Goal: Complete application form: Complete application form

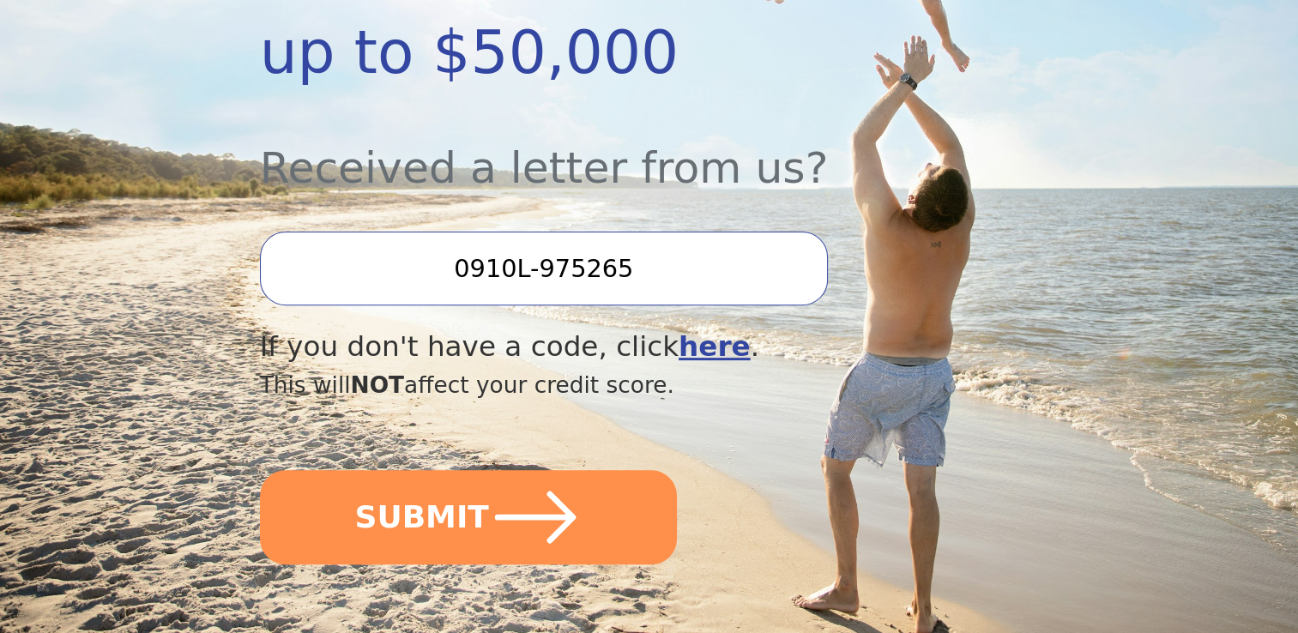
scroll to position [545, 0]
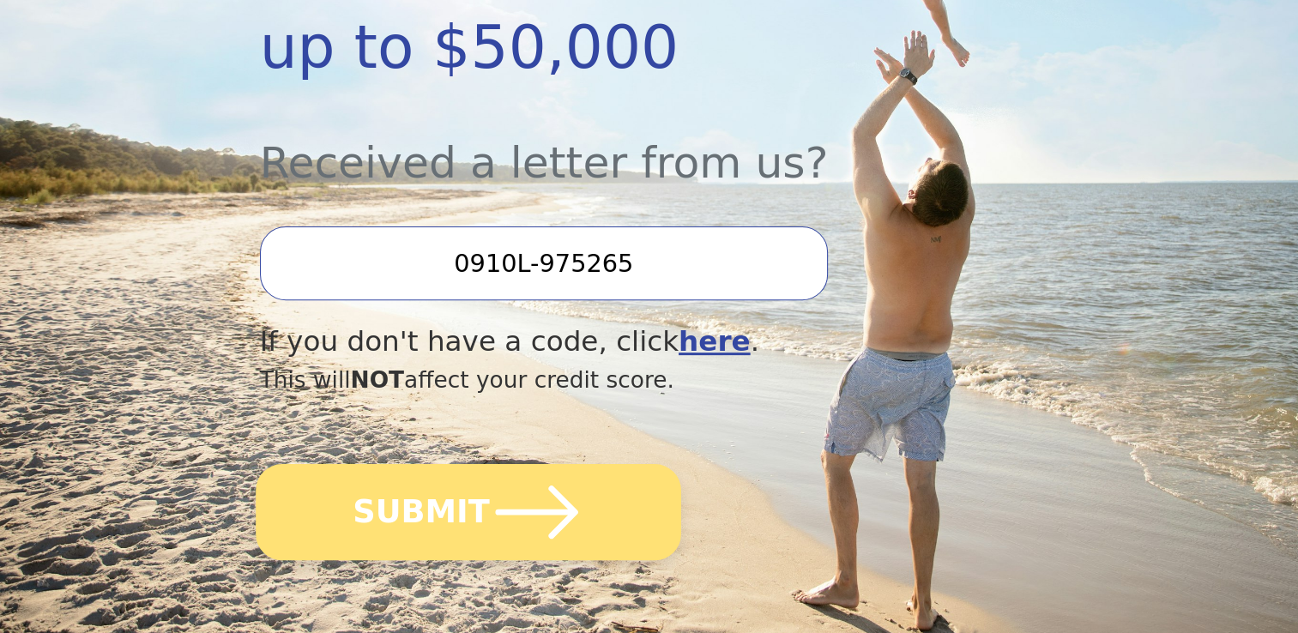
click at [627, 464] on button "SUBMIT" at bounding box center [468, 512] width 425 height 96
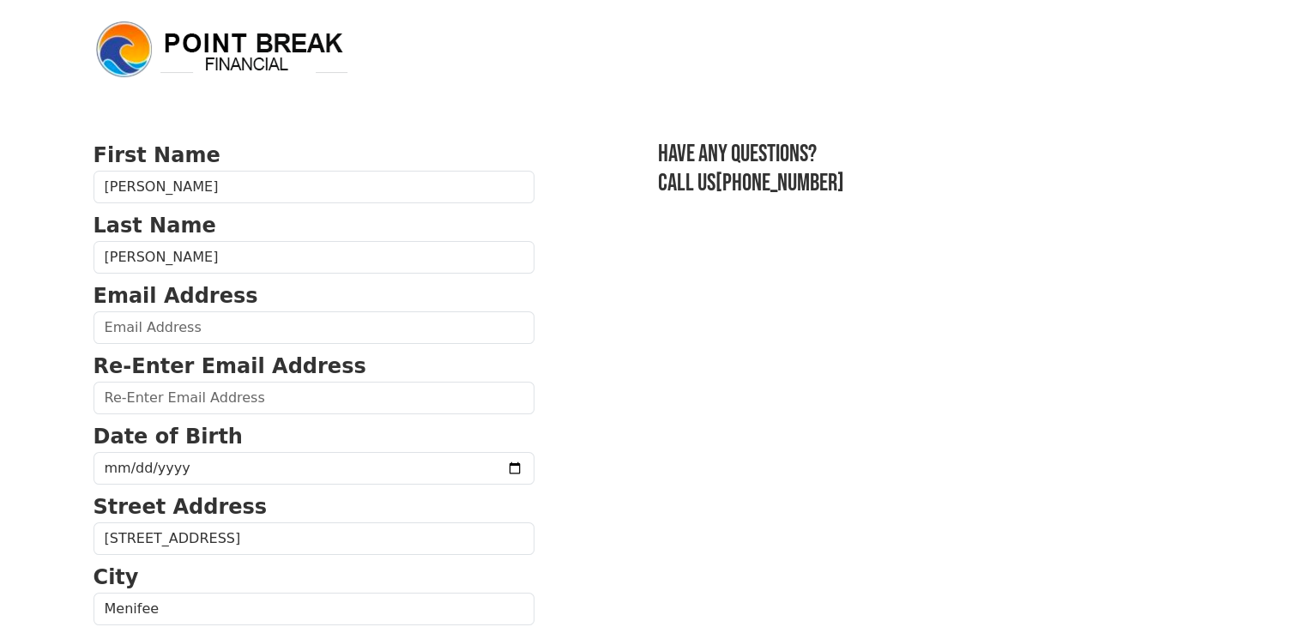
click at [411, 331] on input "email" at bounding box center [313, 327] width 441 height 33
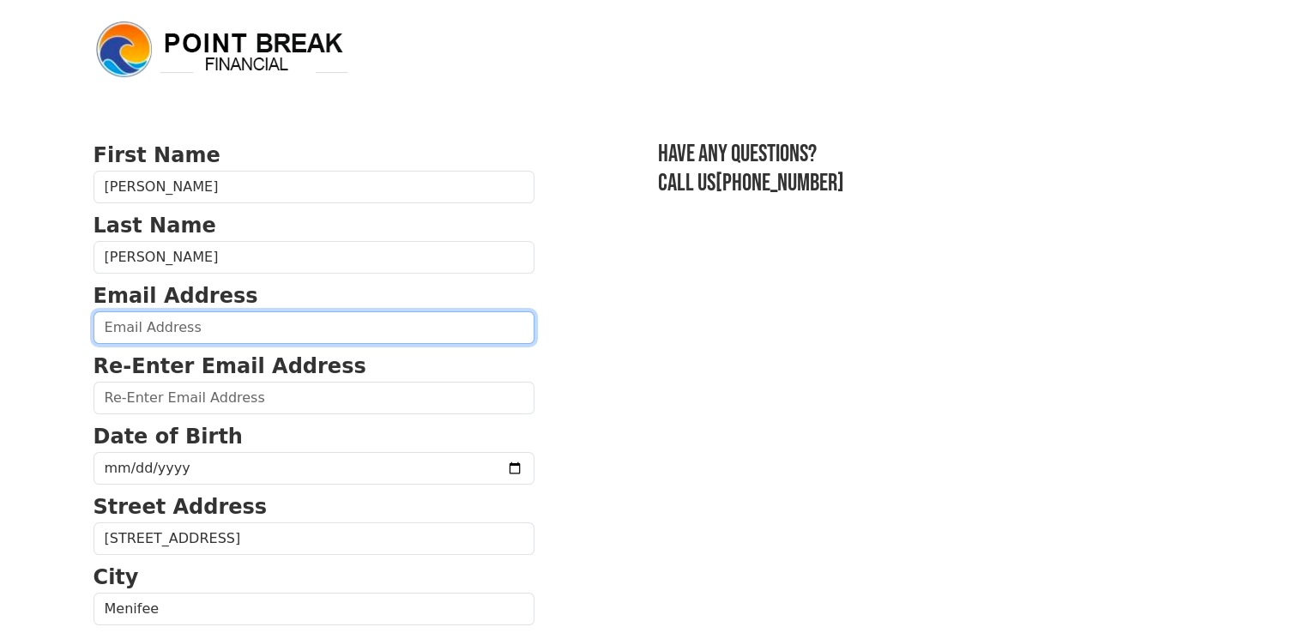
type input "traybolden@gmail.com"
type input "(310) 691-4904"
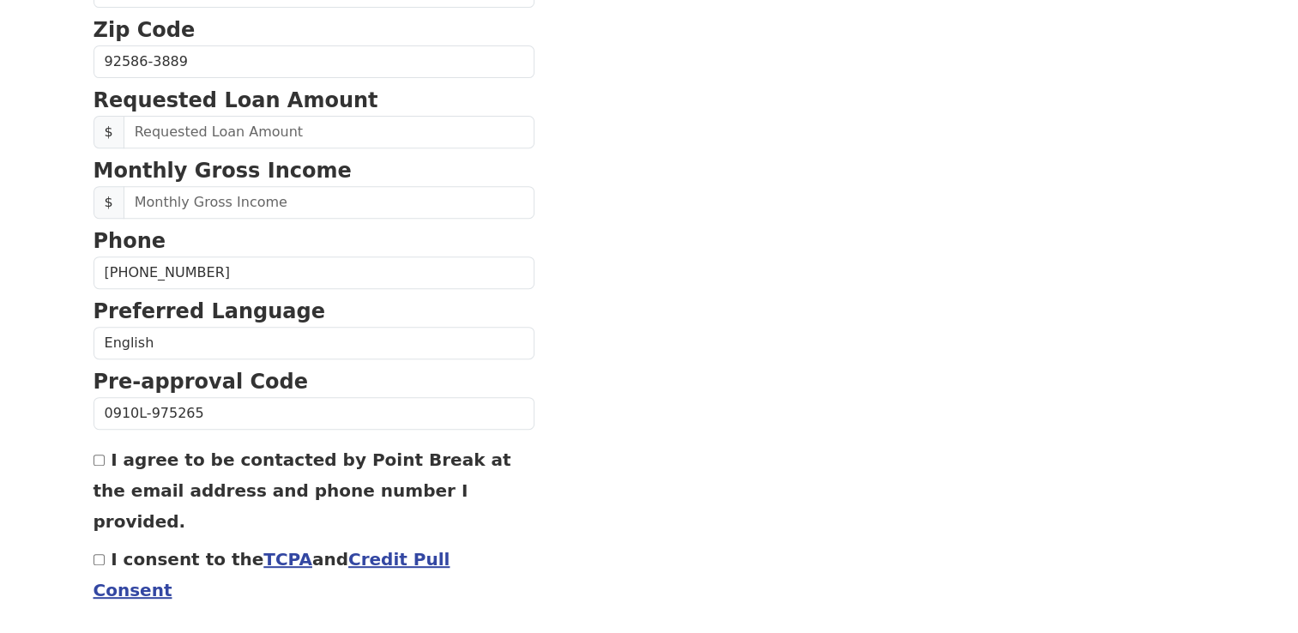
scroll to position [726, 0]
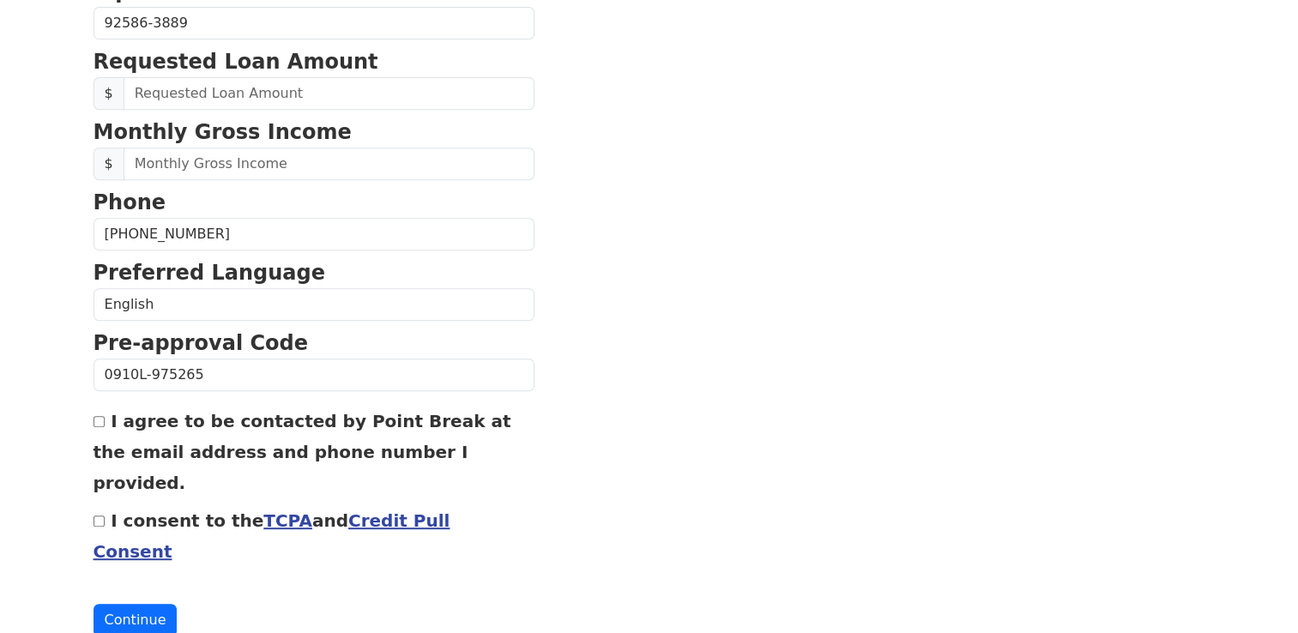
click at [98, 417] on input "I agree to be contacted by Point Break at the email address and phone number I …" at bounding box center [98, 421] width 11 height 11
checkbox input "true"
click at [98, 515] on input "I consent to the TCPA and Credit Pull Consent" at bounding box center [98, 520] width 11 height 11
checkbox input "true"
click at [119, 604] on button "Continue" at bounding box center [135, 620] width 84 height 33
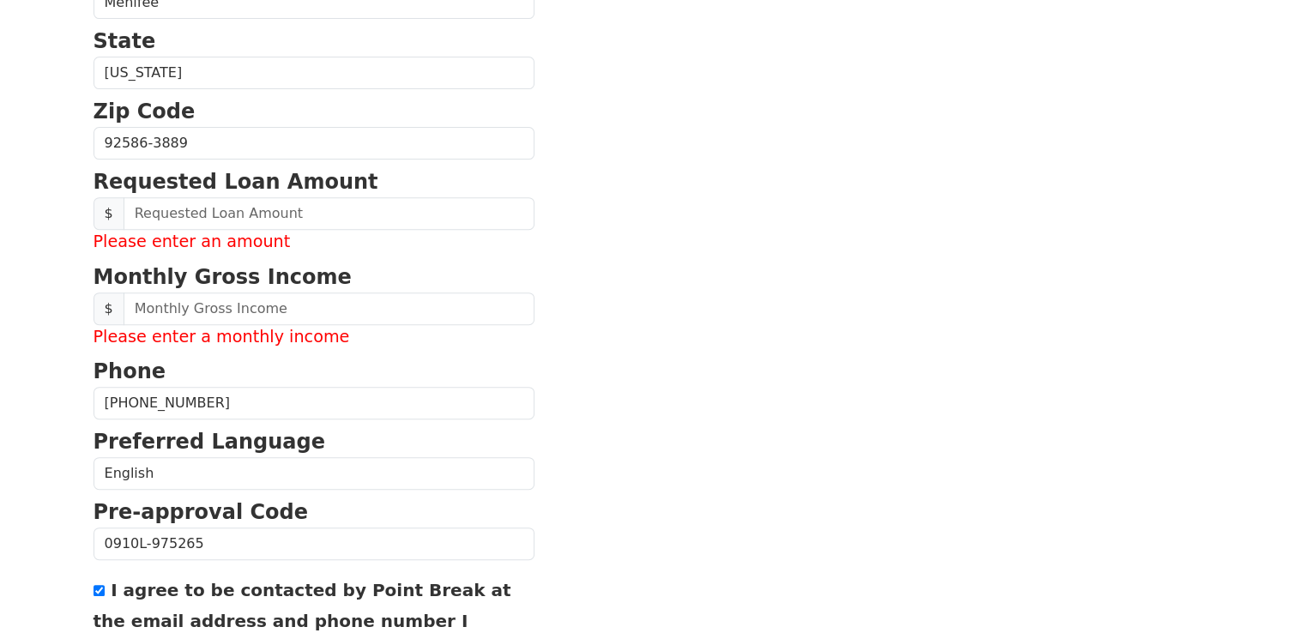
scroll to position [626, 0]
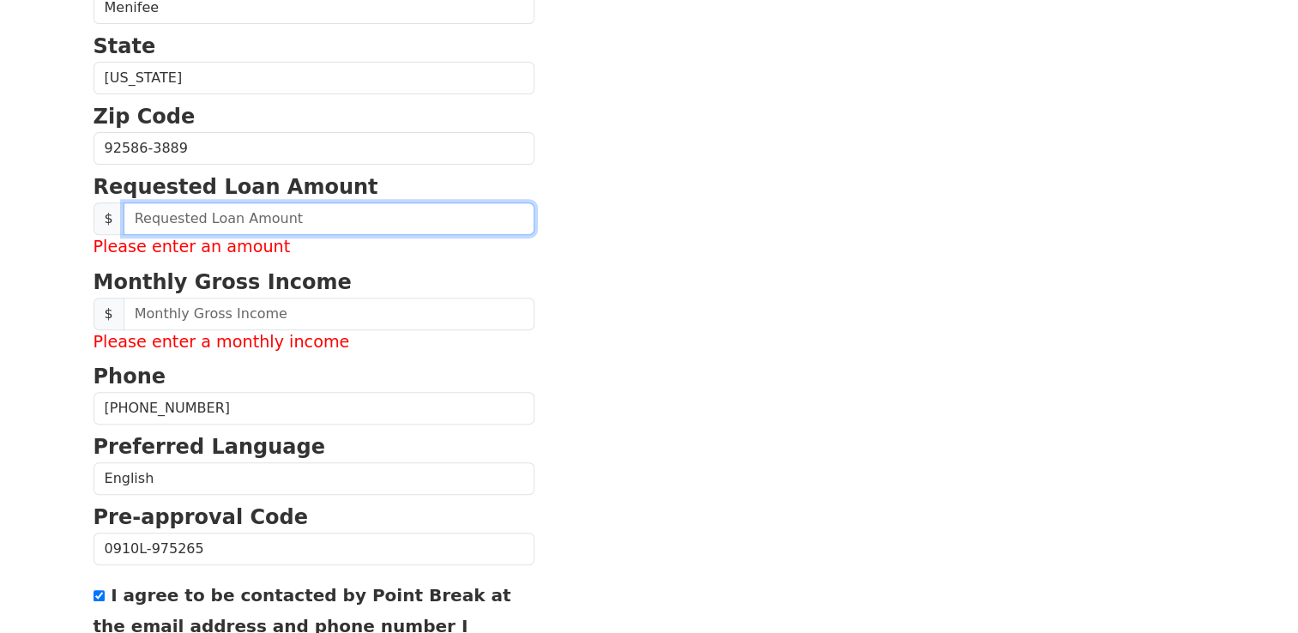
click at [444, 215] on input "text" at bounding box center [328, 218] width 411 height 33
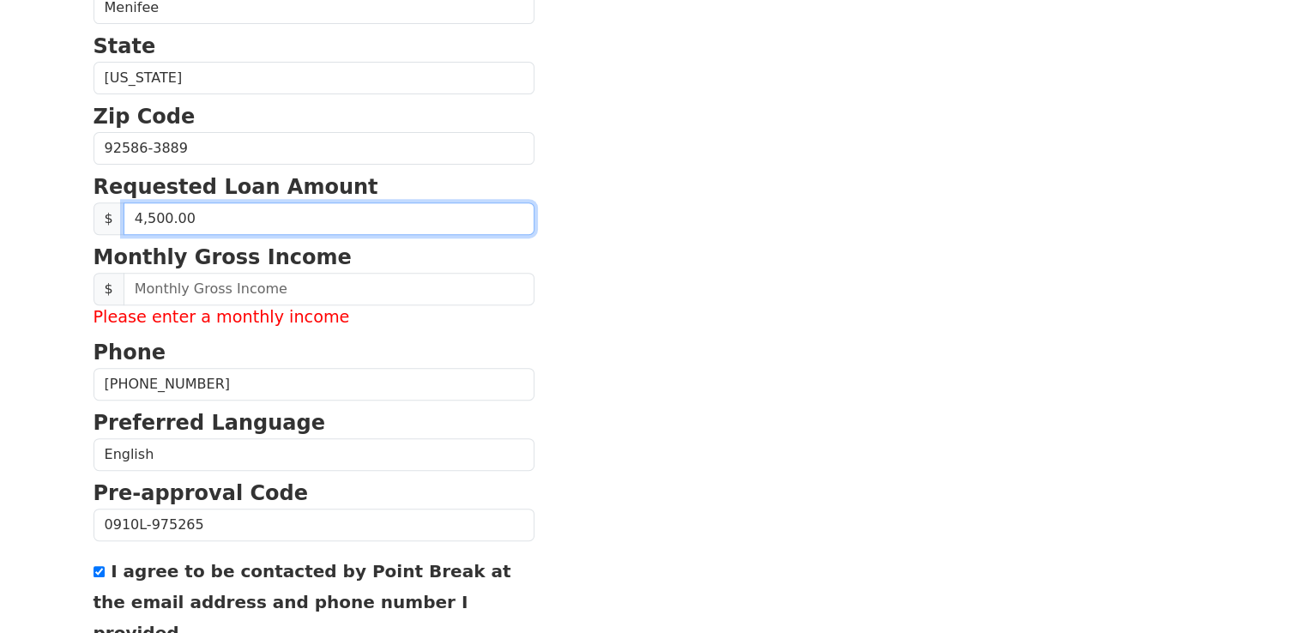
type input "45,000.00"
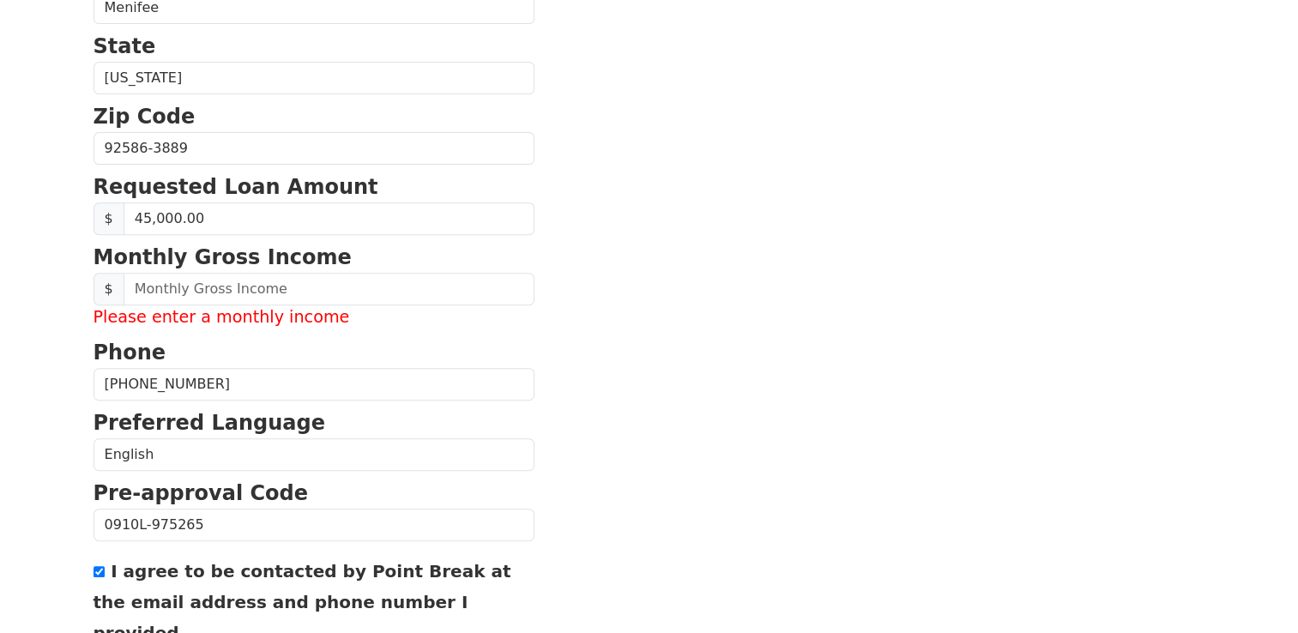
click at [358, 285] on input "text" at bounding box center [328, 289] width 411 height 33
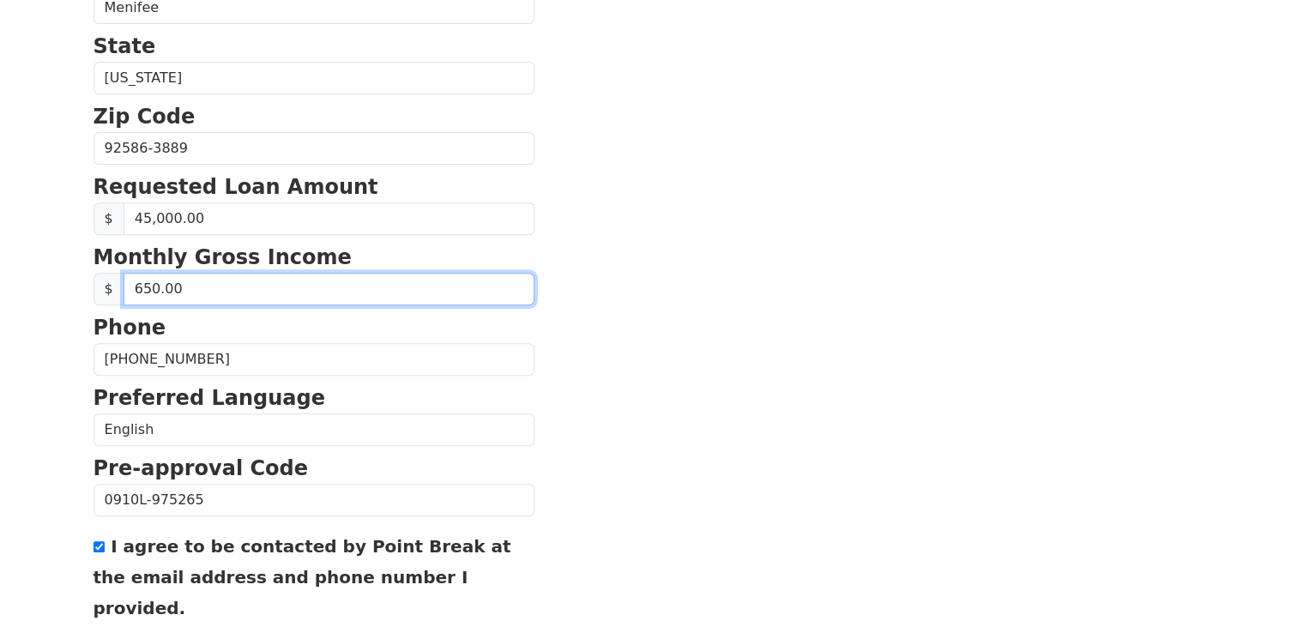
type input "6,500.00"
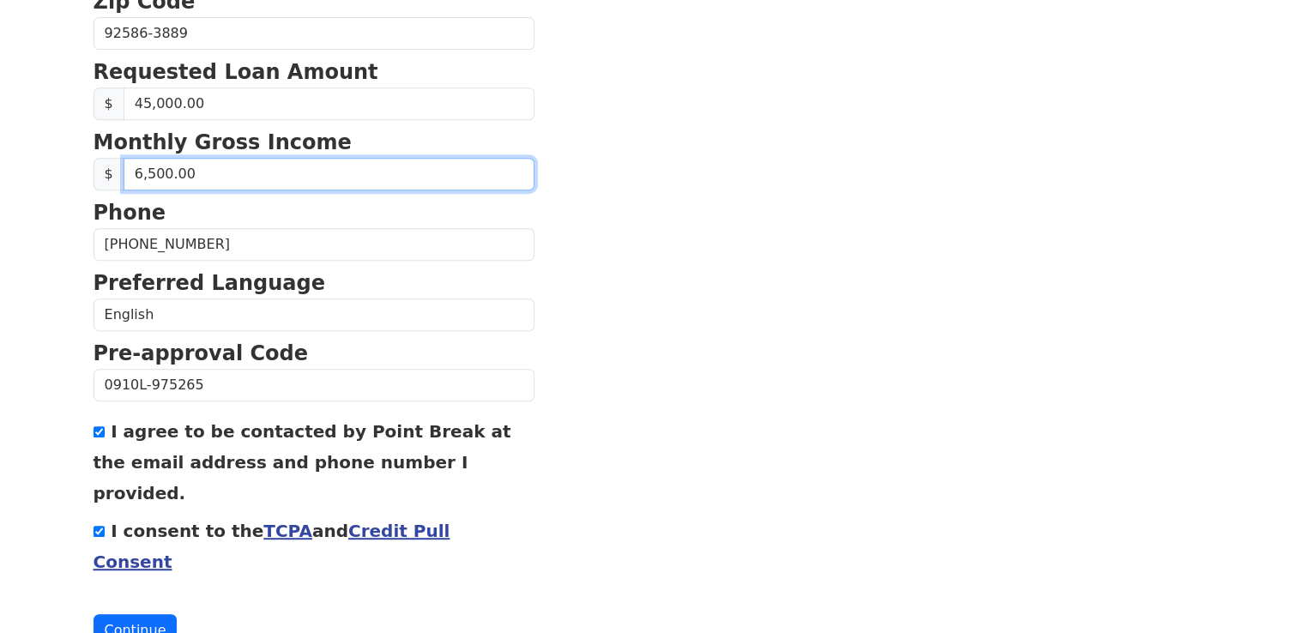
scroll to position [751, 0]
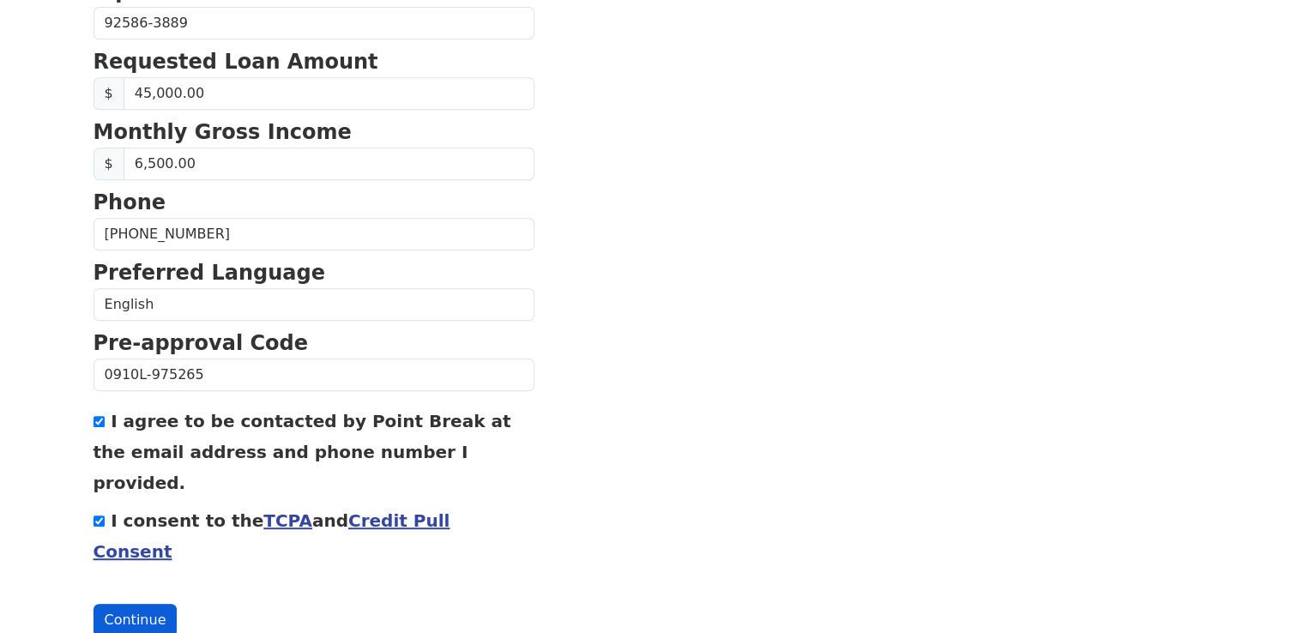
click at [122, 604] on button "Continue" at bounding box center [135, 620] width 84 height 33
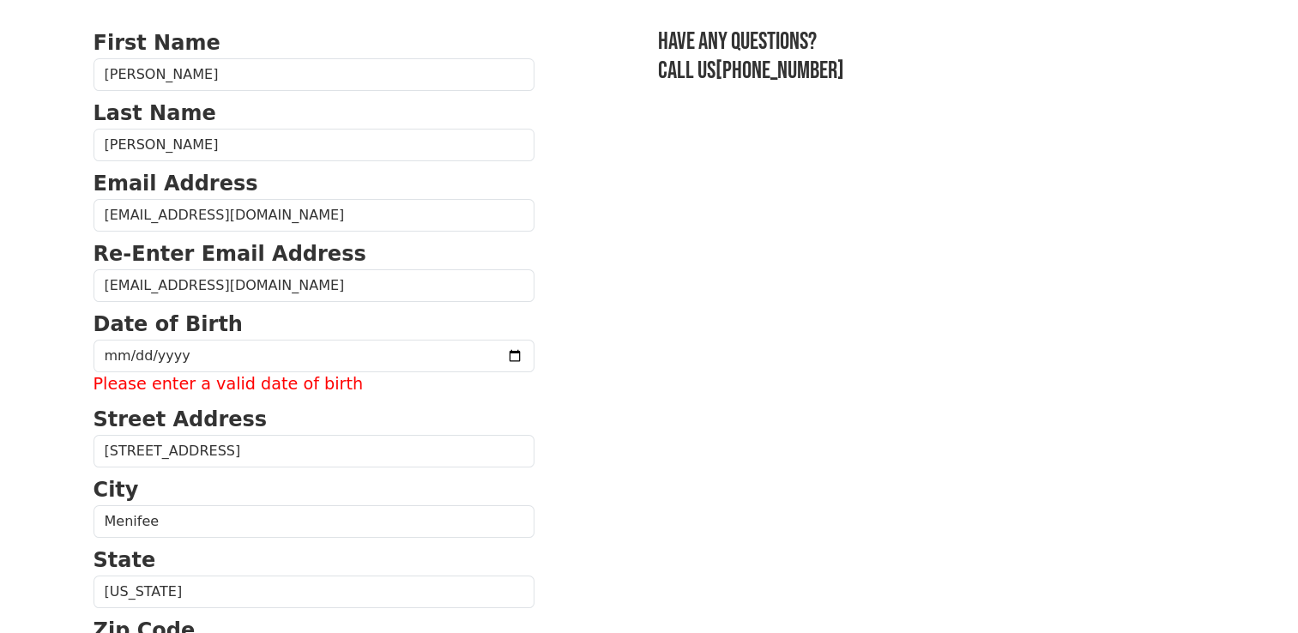
scroll to position [0, 0]
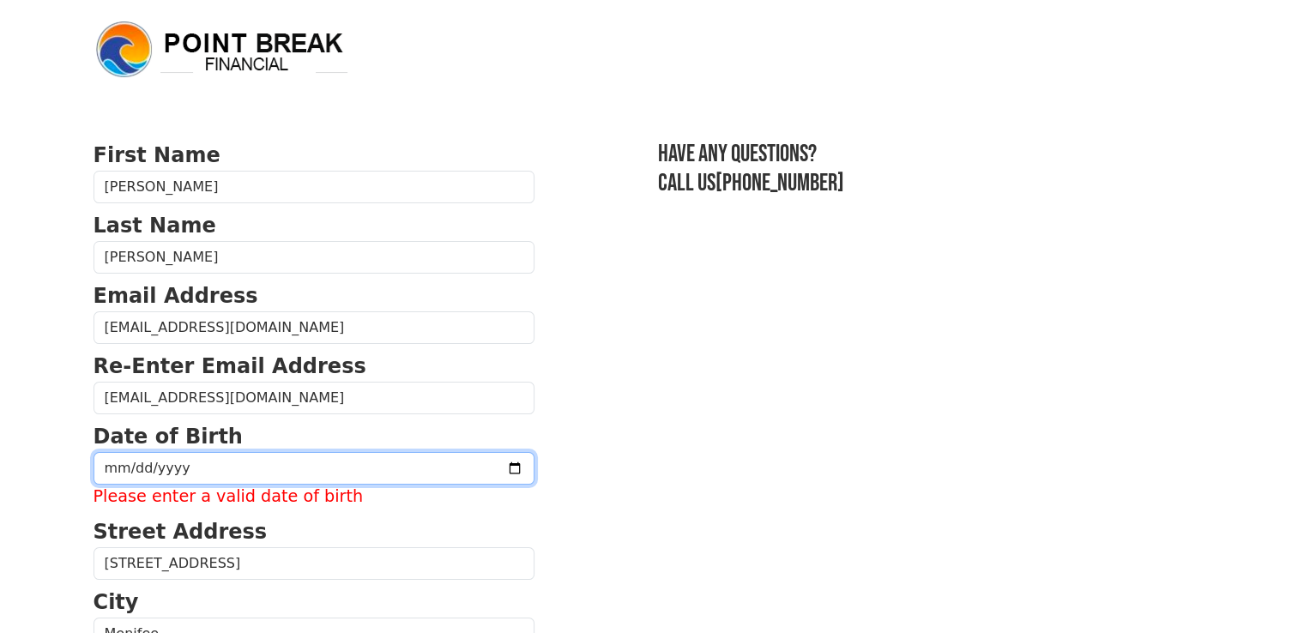
click at [272, 476] on input "date" at bounding box center [313, 468] width 441 height 33
type input "1975-05-25"
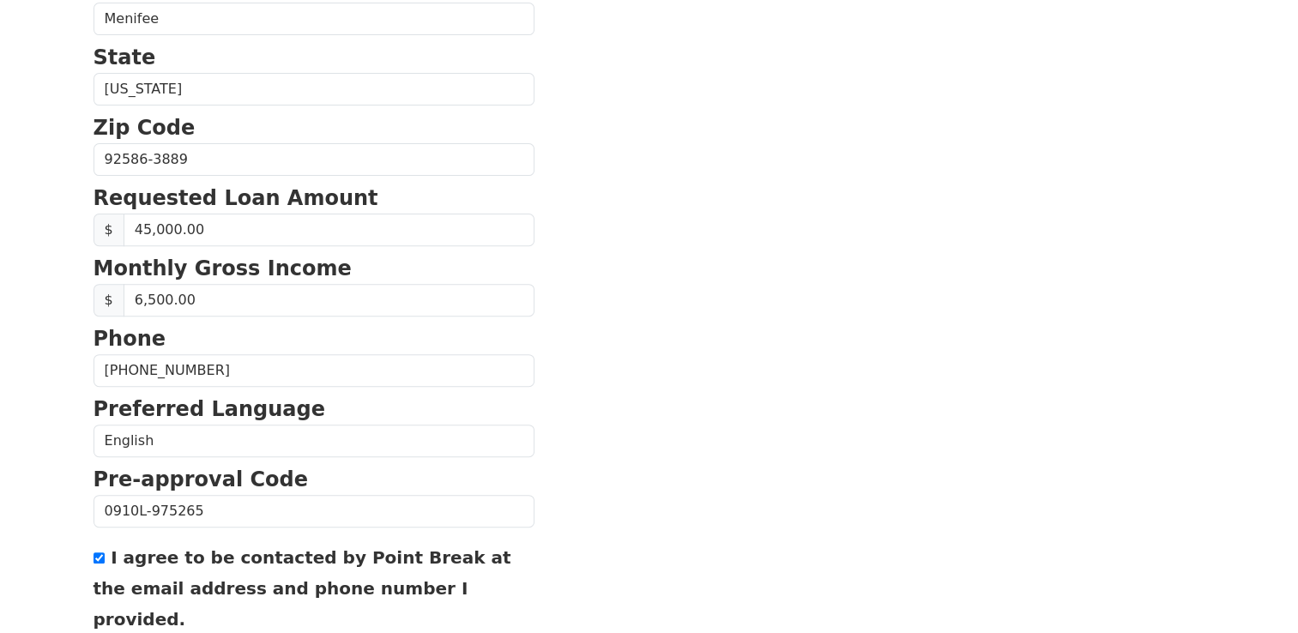
scroll to position [726, 0]
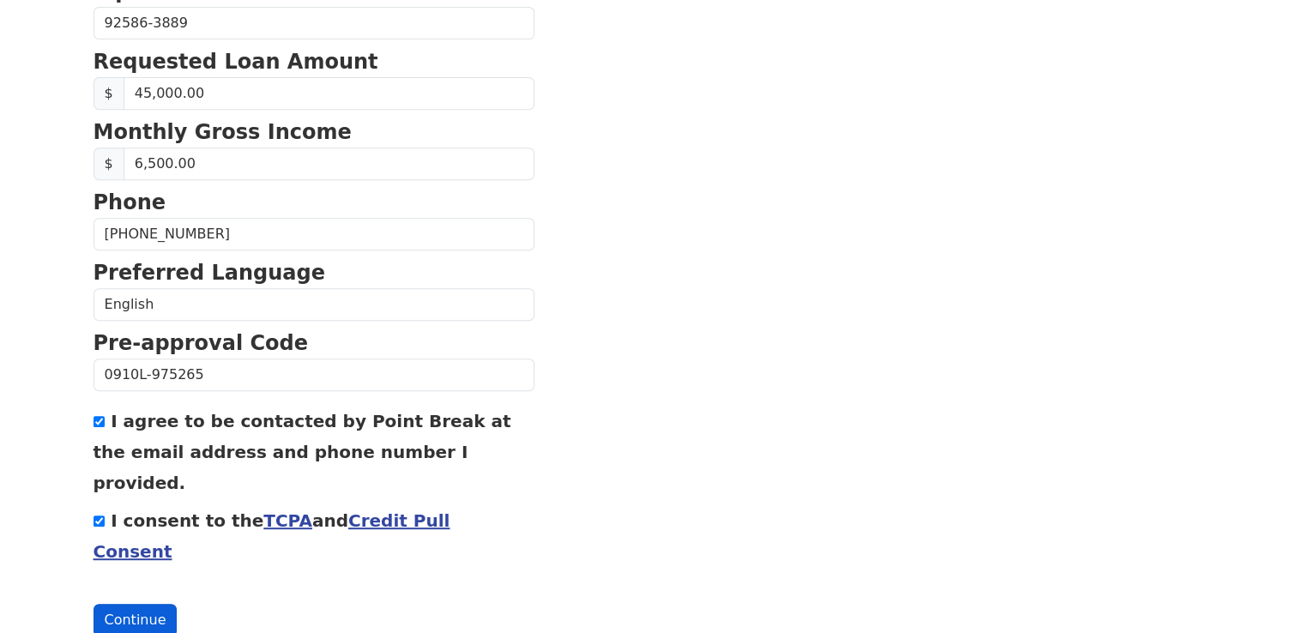
click at [135, 604] on button "Continue" at bounding box center [135, 620] width 84 height 33
